Goal: Task Accomplishment & Management: Manage account settings

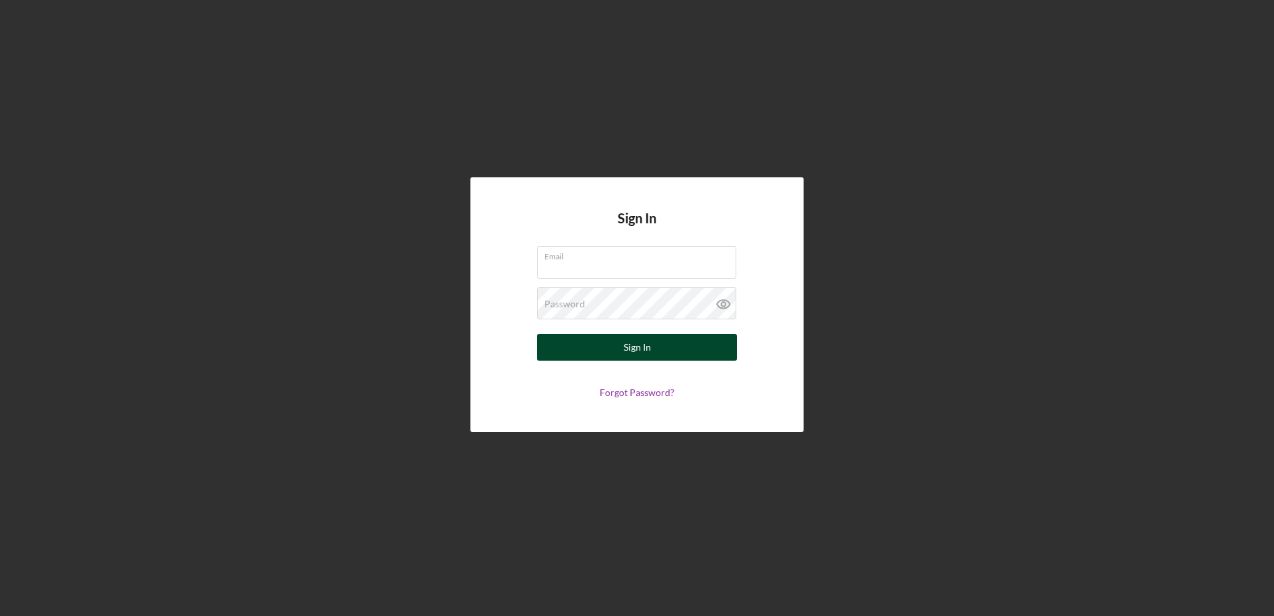
type input "[EMAIL_ADDRESS][DOMAIN_NAME]"
click at [622, 352] on button "Sign In" at bounding box center [637, 347] width 200 height 27
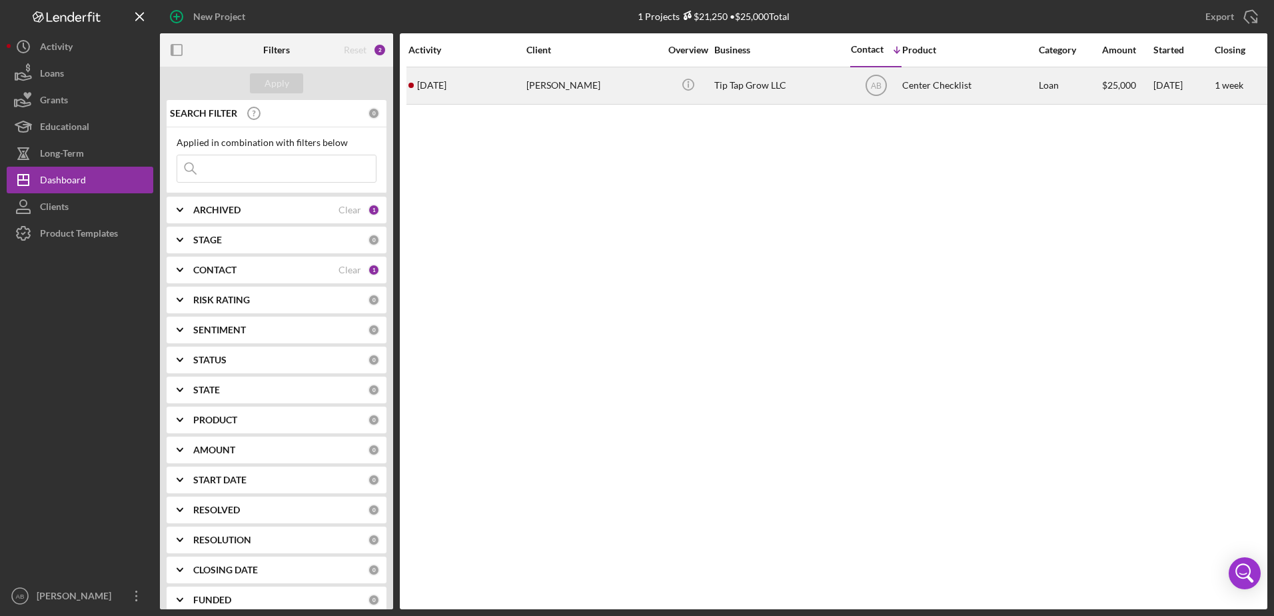
click at [600, 78] on div "[PERSON_NAME]" at bounding box center [592, 85] width 133 height 35
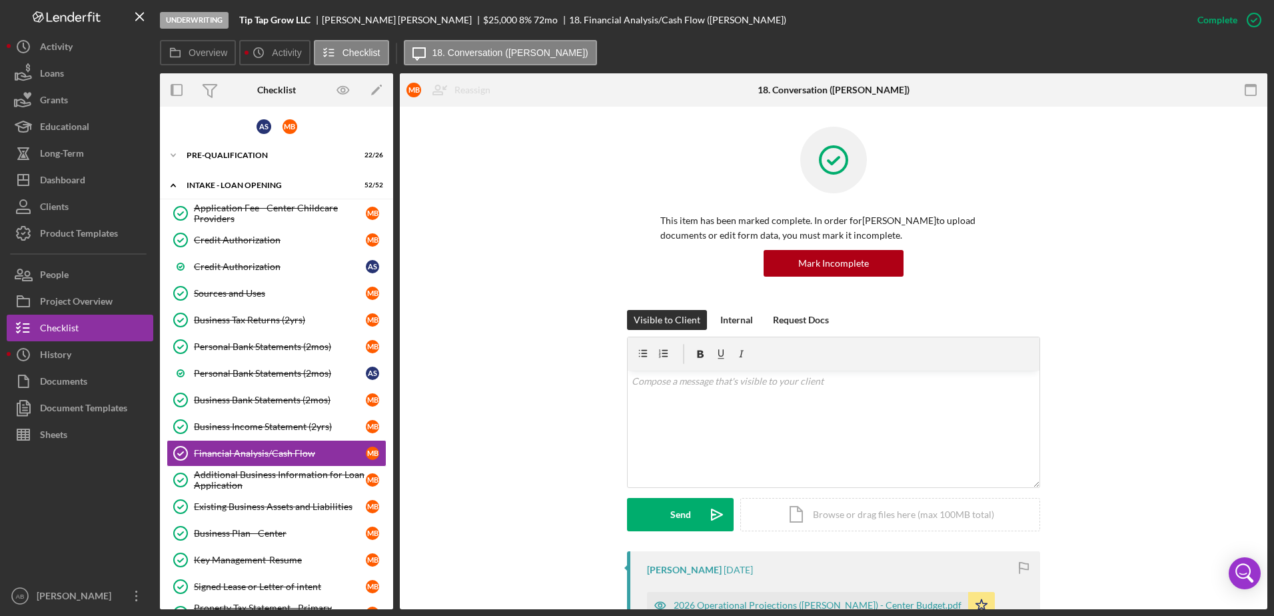
scroll to position [95, 0]
